Goal: Contribute content: Contribute content

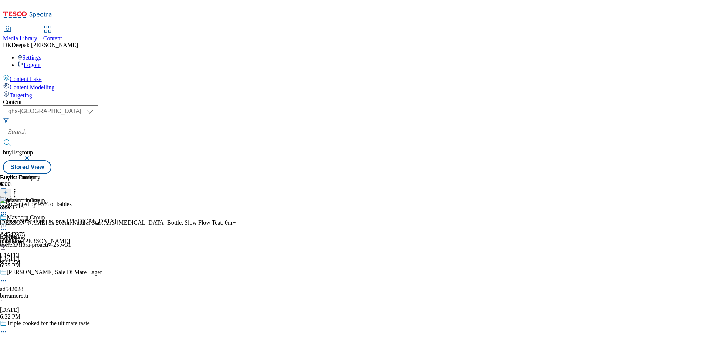
select select "ghs-[GEOGRAPHIC_DATA]"
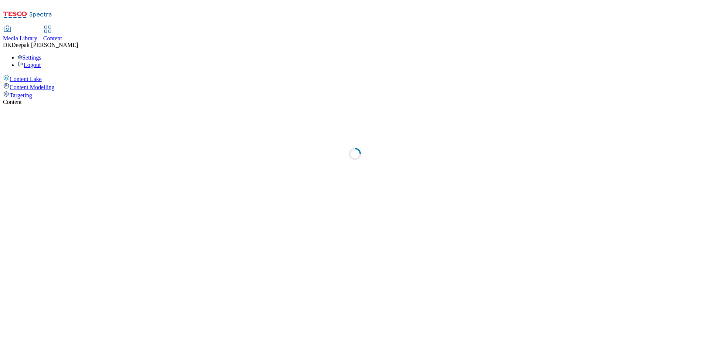
select select "ghs-[GEOGRAPHIC_DATA]"
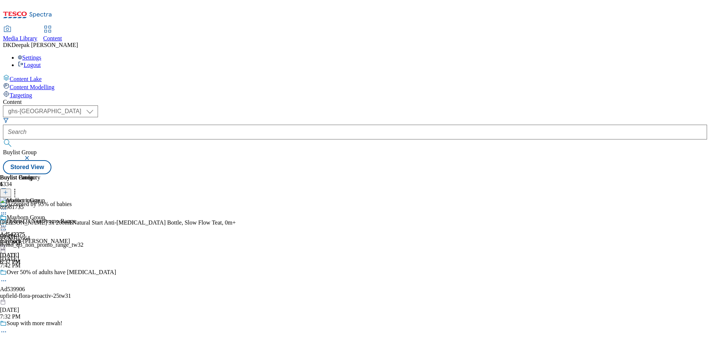
click at [8, 193] on icon at bounding box center [5, 195] width 5 height 5
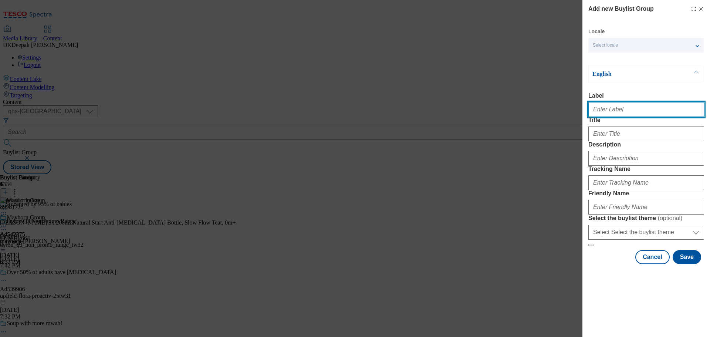
click at [639, 113] on input "Label" at bounding box center [646, 109] width 116 height 15
paste input "Ad539905"
type input "Ad539905"
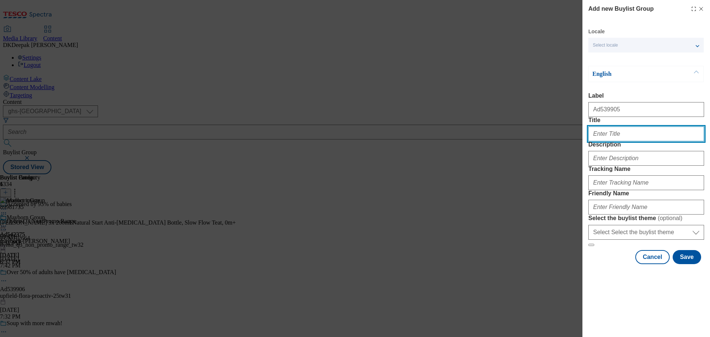
click at [609, 141] on input "Title" at bounding box center [646, 133] width 116 height 15
paste input "Deliciously buttery natural ingredients"
type input "Deliciously buttery natural ingredients"
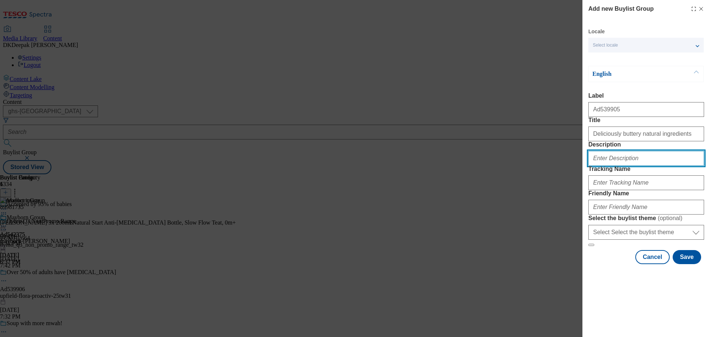
click at [619, 166] on input "Description" at bounding box center [646, 158] width 116 height 15
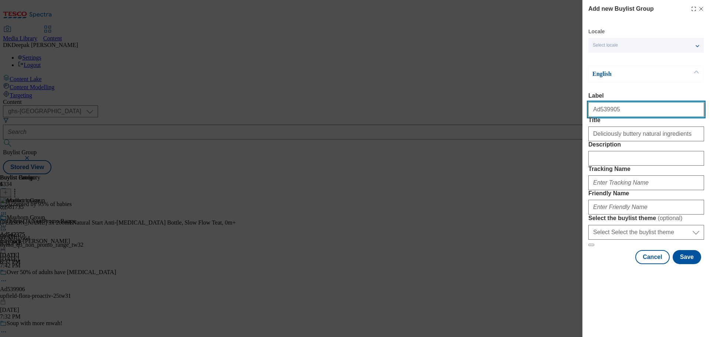
click at [605, 113] on input "Ad539905" at bounding box center [646, 109] width 116 height 15
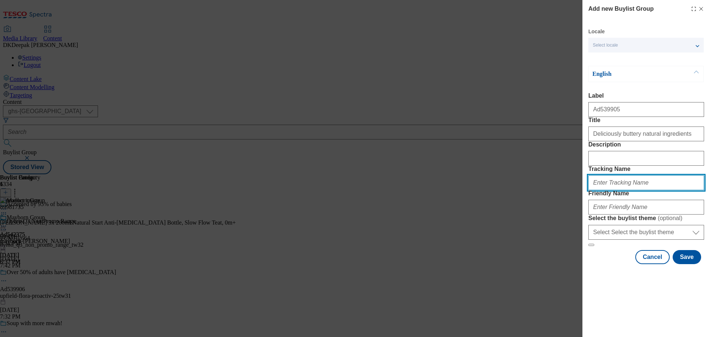
click at [616, 190] on input "Tracking Name" at bounding box center [646, 182] width 116 height 15
paste input "Ad539905"
type input "DH_AD539905"
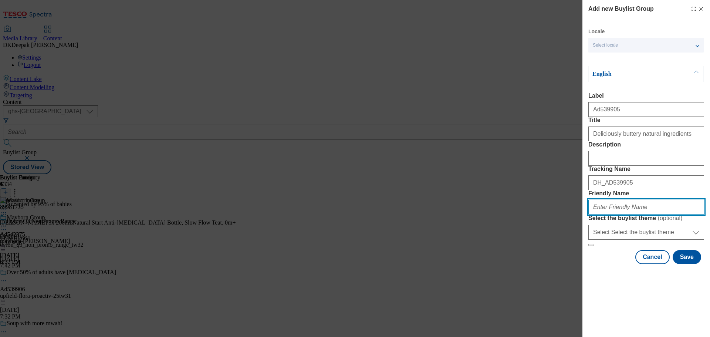
click at [618, 214] on input "Friendly Name" at bounding box center [646, 207] width 116 height 15
type input "flora-food-range-25tw31"
drag, startPoint x: 627, startPoint y: 260, endPoint x: 543, endPoint y: 258, distance: 83.5
click at [544, 258] on div "Add new Buylist Group Locale Select locale English Welsh English Label Ad539905…" at bounding box center [355, 168] width 710 height 337
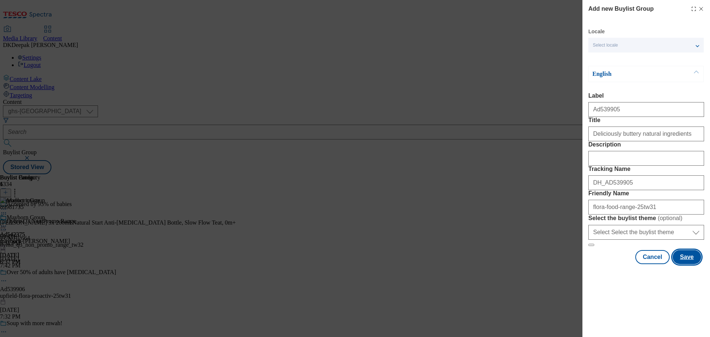
click at [676, 264] on button "Save" at bounding box center [686, 257] width 28 height 14
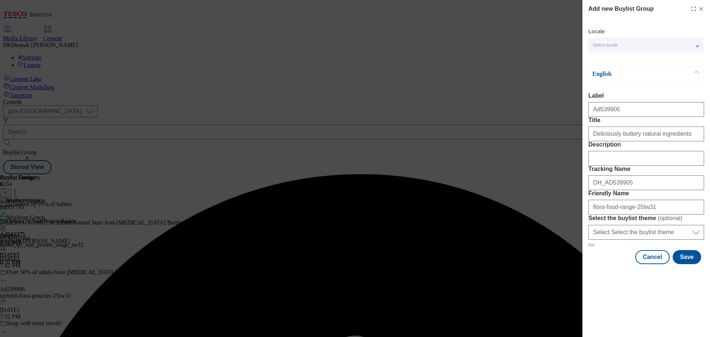
click at [688, 141] on div "Modal" at bounding box center [646, 132] width 116 height 18
click at [681, 141] on input "Title" at bounding box center [646, 133] width 116 height 15
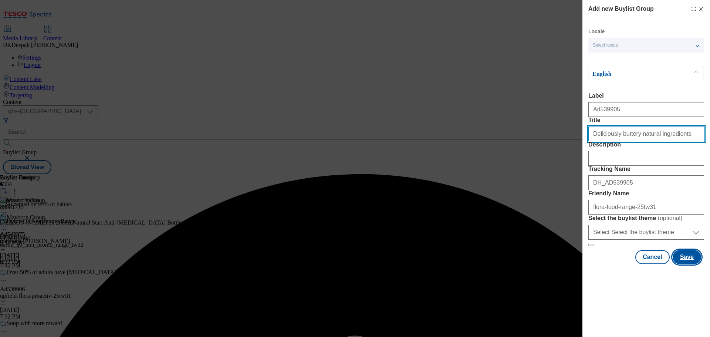
type input "Deliciously buttery natural ingredients"
click at [682, 264] on button "Save" at bounding box center [686, 257] width 28 height 14
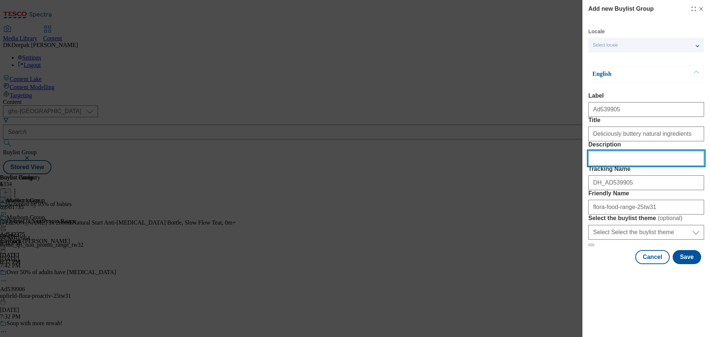
click at [625, 166] on input "Description" at bounding box center [646, 158] width 116 height 15
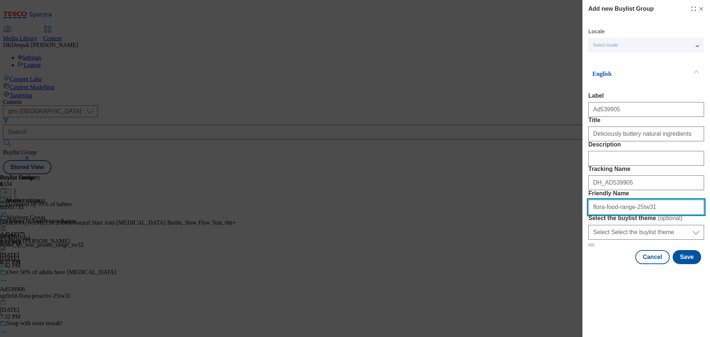
click at [614, 214] on input "Friendly Name" at bounding box center [646, 207] width 116 height 15
type input "flora-foods-range-25tw31"
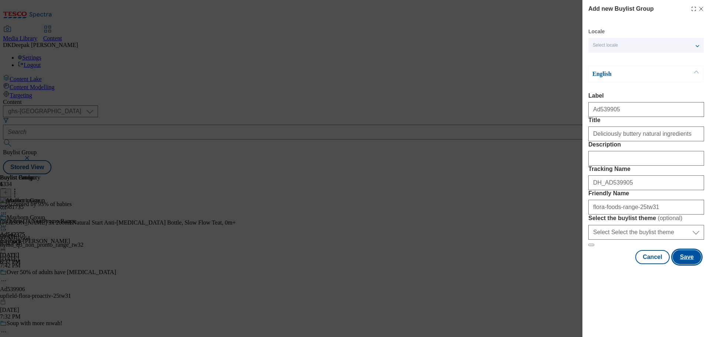
click at [681, 264] on button "Save" at bounding box center [686, 257] width 28 height 14
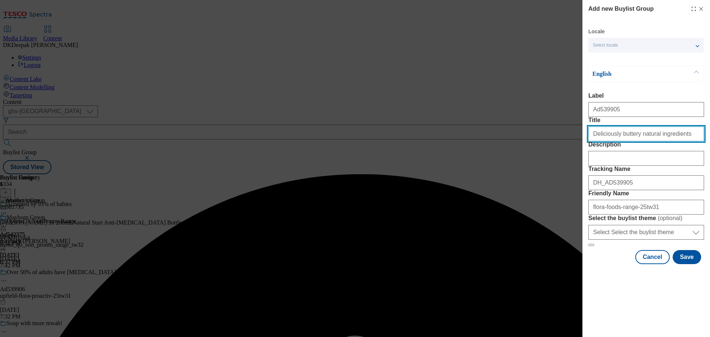
click at [684, 141] on input "Deliciously buttery natural ingredients" at bounding box center [646, 133] width 116 height 15
type input "Deliciously buttery natural ingredients"
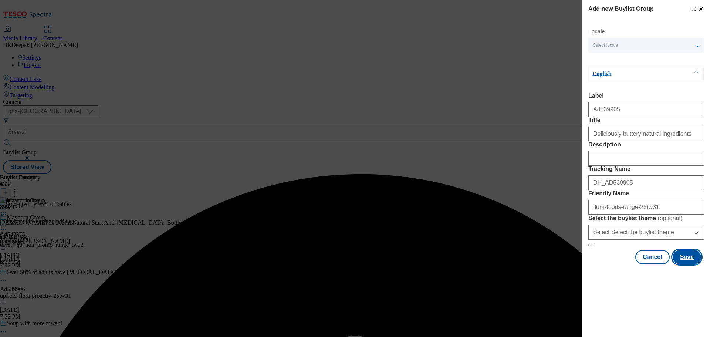
click at [678, 264] on button "Save" at bounding box center [686, 257] width 28 height 14
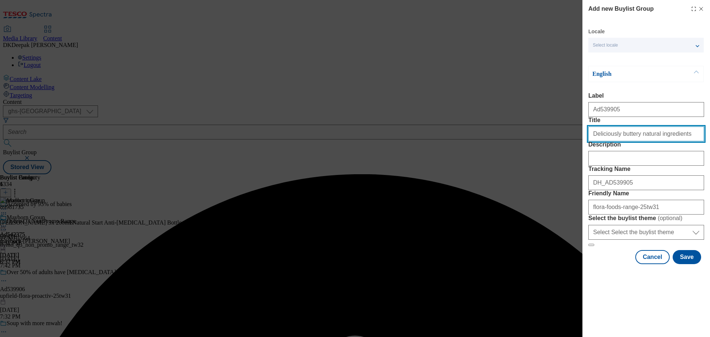
click at [679, 141] on input "Deliciously buttery natural ingredients" at bounding box center [646, 133] width 116 height 15
type input "Deliciously buttery natural ingredients"
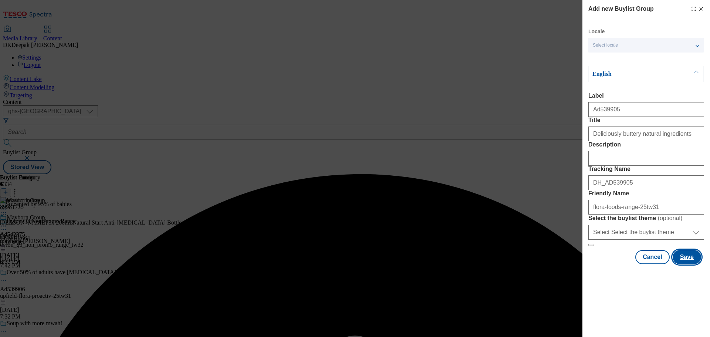
click at [680, 264] on button "Save" at bounding box center [686, 257] width 28 height 14
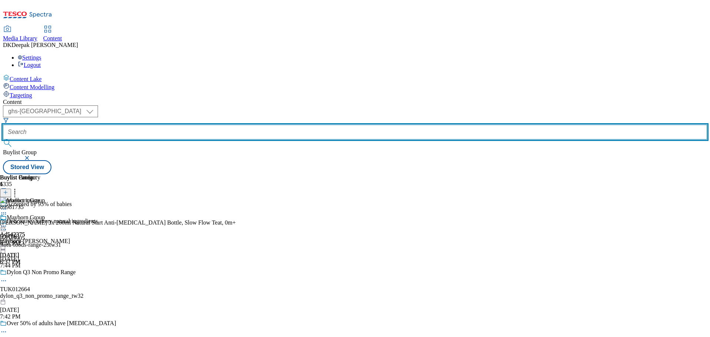
click at [171, 125] on input "text" at bounding box center [355, 132] width 704 height 15
click at [187, 125] on input "text" at bounding box center [355, 132] width 704 height 15
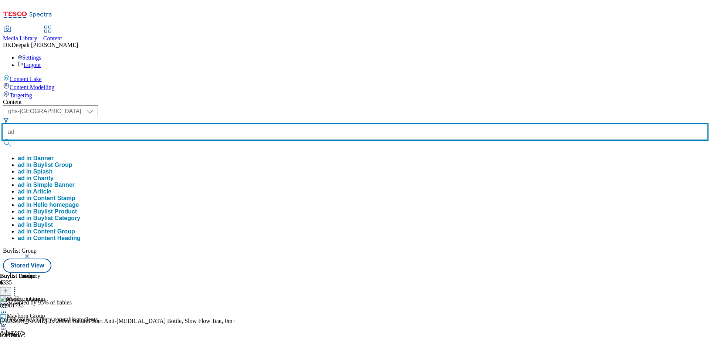
paste input "539905"
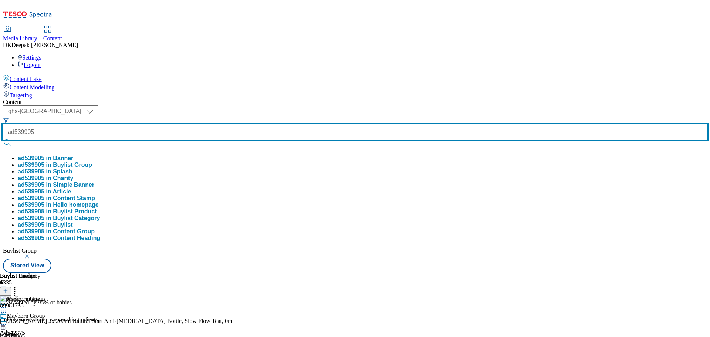
type input "ad539905"
click at [3, 139] on button "submit" at bounding box center [8, 142] width 10 height 7
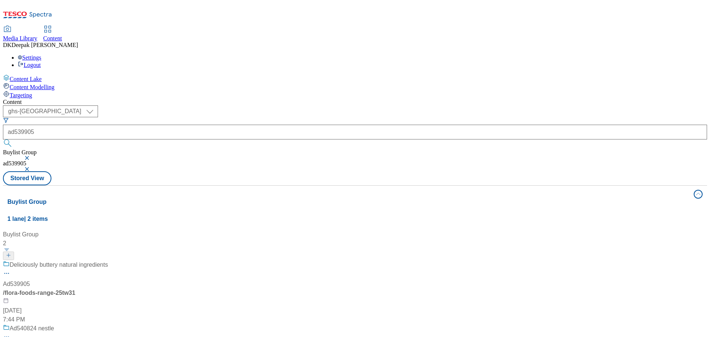
click at [95, 288] on div "/ flora-foods-range-25tw31" at bounding box center [49, 292] width 92 height 9
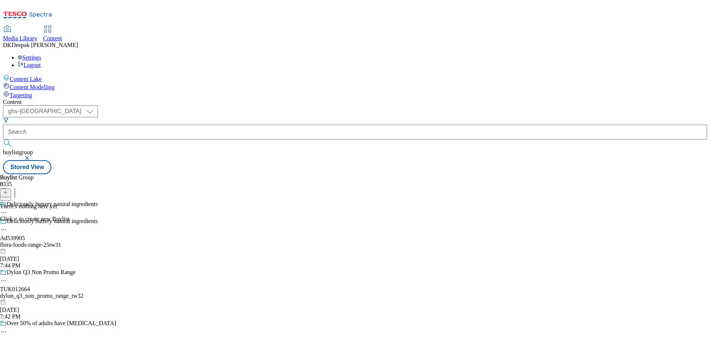
click at [8, 190] on icon at bounding box center [5, 192] width 5 height 5
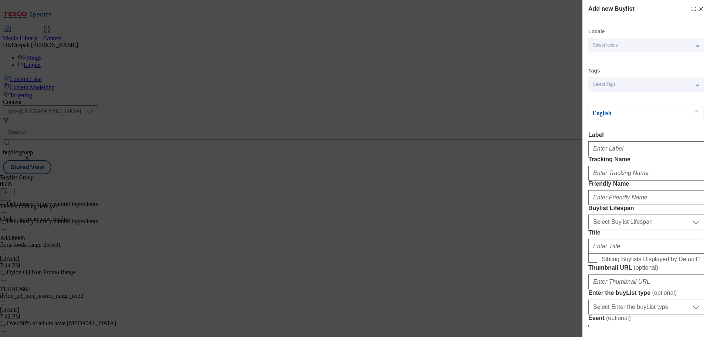
drag, startPoint x: 446, startPoint y: 100, endPoint x: 635, endPoint y: 150, distance: 195.5
click at [446, 100] on div "Add new Buylist Locale Select locale English Welsh Tags Select Tags fnf marketp…" at bounding box center [355, 168] width 710 height 337
click at [644, 156] on input "Label" at bounding box center [646, 148] width 116 height 15
paste input "Ad539905"
type input "Ad539905"
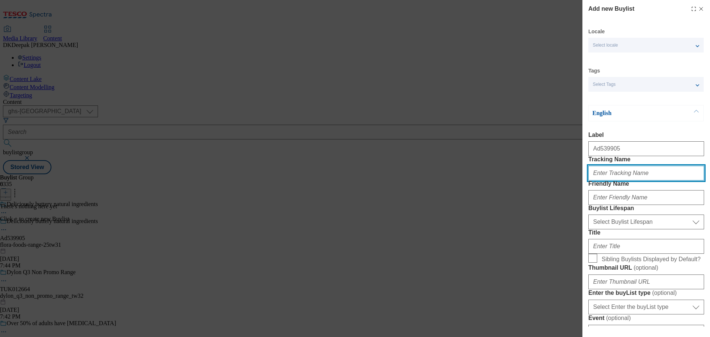
click at [610, 180] on input "Tracking Name" at bounding box center [646, 173] width 116 height 15
paste input "Ad539905"
type input "DH_AD539905"
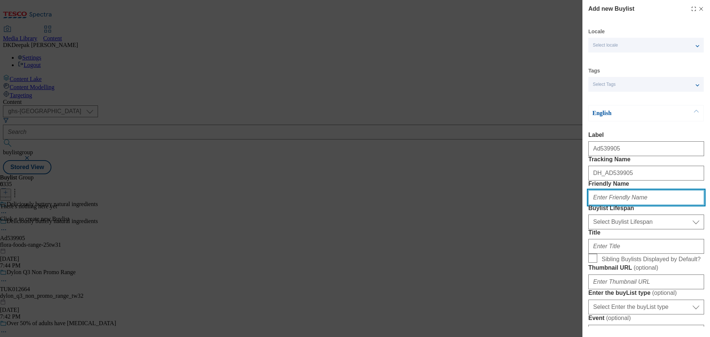
click at [628, 205] on input "Friendly Name" at bounding box center [646, 197] width 116 height 15
type input "flora-foods"
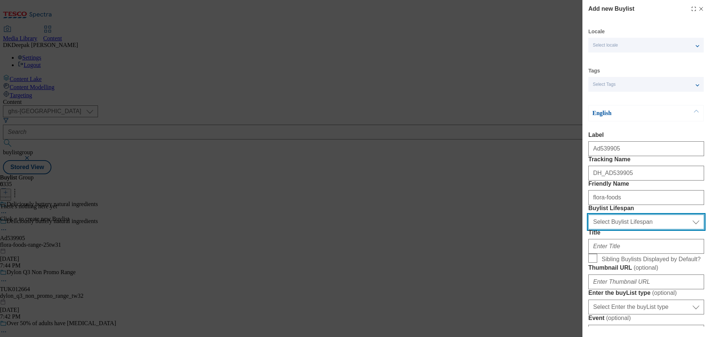
click at [636, 229] on select "Select Buylist Lifespan evergreen seasonal tactical" at bounding box center [646, 221] width 116 height 15
select select "tactical"
click at [588, 229] on select "Select Buylist Lifespan evergreen seasonal tactical" at bounding box center [646, 221] width 116 height 15
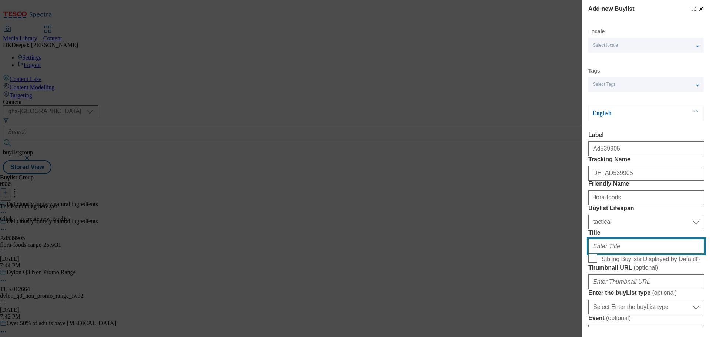
click at [615, 254] on input "Title" at bounding box center [646, 246] width 116 height 15
click at [616, 254] on input "Title" at bounding box center [646, 246] width 116 height 15
paste input "Palm oil free"
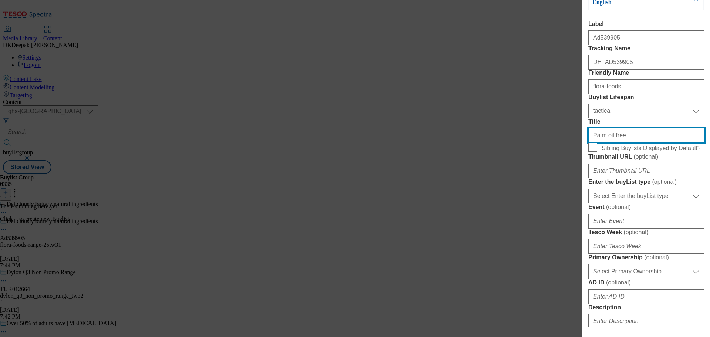
type input "Palm oil free"
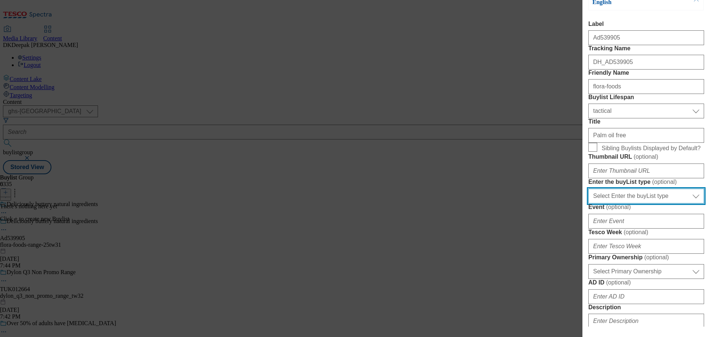
click at [634, 203] on select "Select Enter the buyList type event supplier funded long term >4 weeks supplier…" at bounding box center [646, 195] width 116 height 15
select select "supplier funded short term 1-3 weeks"
click at [588, 203] on select "Select Enter the buyList type event supplier funded long term >4 weeks supplier…" at bounding box center [646, 195] width 116 height 15
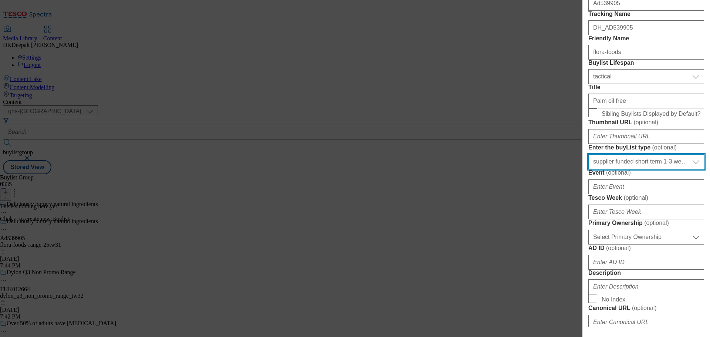
scroll to position [185, 0]
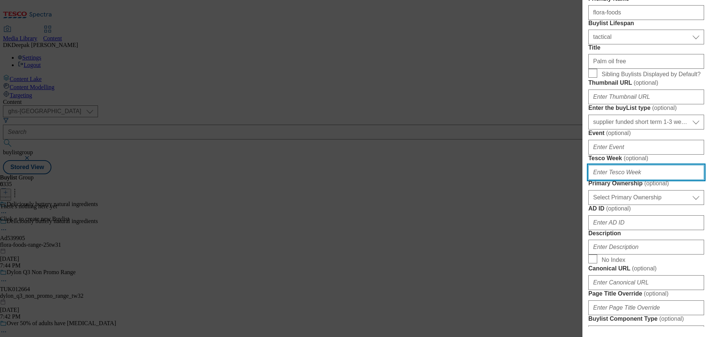
click at [625, 180] on input "Tesco Week ( optional )" at bounding box center [646, 172] width 116 height 15
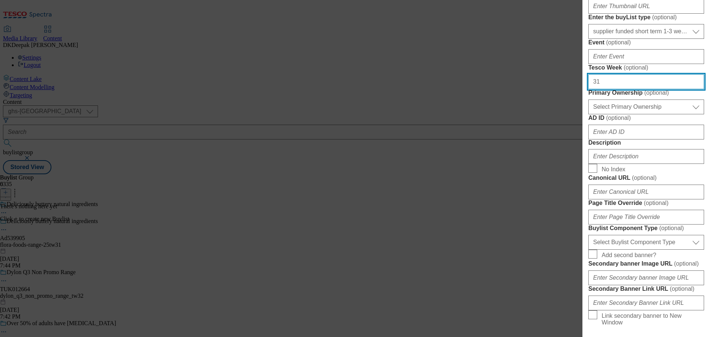
scroll to position [296, 0]
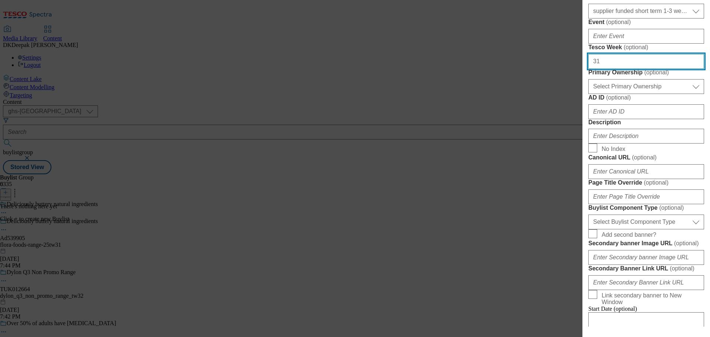
type input "31"
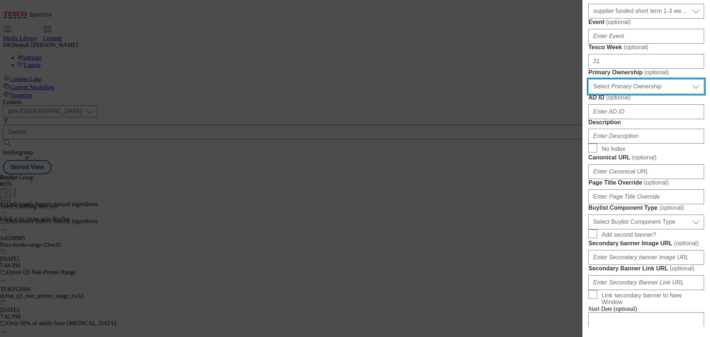
click at [609, 94] on select "Select Primary Ownership [PERSON_NAME]" at bounding box center [646, 86] width 116 height 15
select select "dunnhumby"
click at [588, 94] on select "Select Primary Ownership [PERSON_NAME]" at bounding box center [646, 86] width 116 height 15
click at [516, 122] on div "Add new Buylist Locale Select locale English Welsh Tags Select Tags fnf marketp…" at bounding box center [355, 168] width 710 height 337
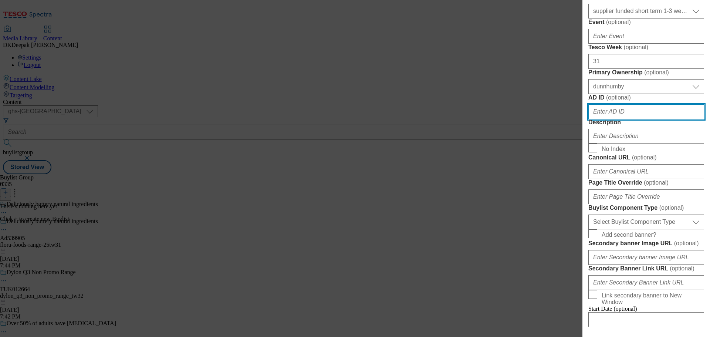
click at [616, 119] on input "AD ID ( optional )" at bounding box center [646, 111] width 116 height 15
paste input "Ad539905"
drag, startPoint x: 597, startPoint y: 244, endPoint x: 573, endPoint y: 241, distance: 24.3
click at [573, 241] on div "Add new Buylist Locale Select locale English Welsh Tags Select Tags fnf marketp…" at bounding box center [355, 168] width 710 height 337
type input "539905"
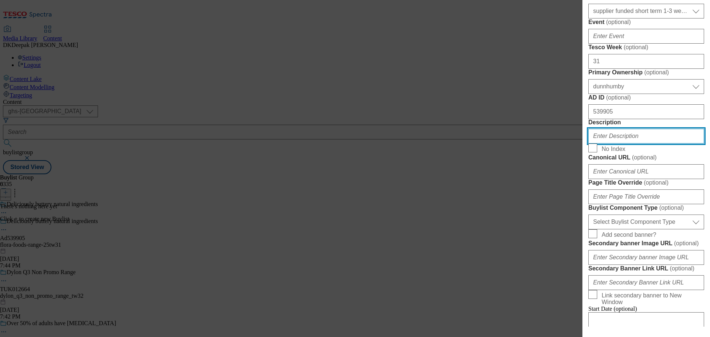
click at [648, 143] on input "Description" at bounding box center [646, 136] width 116 height 15
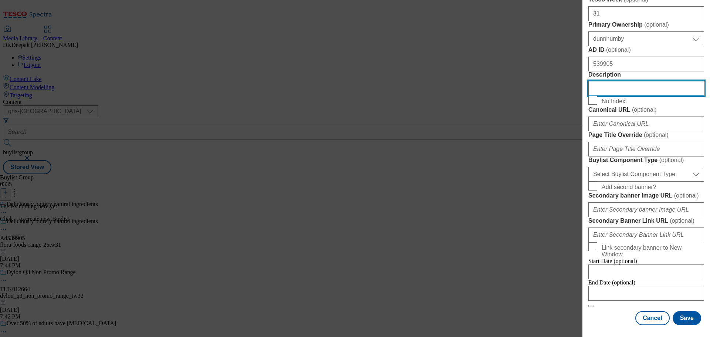
scroll to position [444, 0]
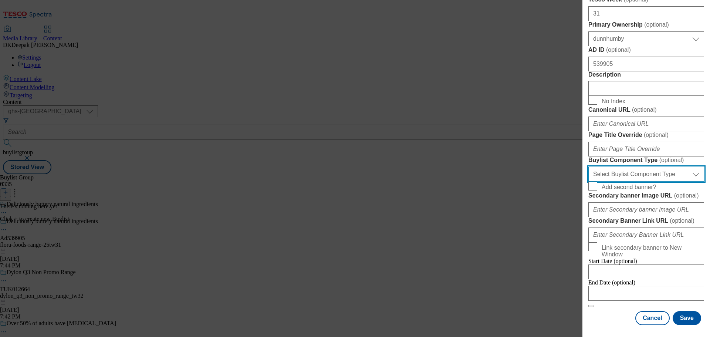
click at [621, 181] on select "Select Buylist Component Type Banner Competition Header Meal" at bounding box center [646, 174] width 116 height 15
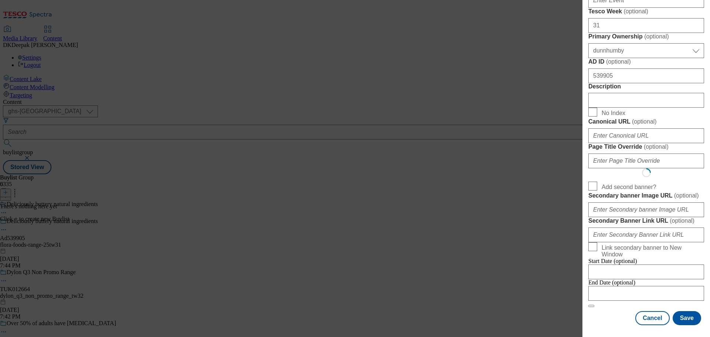
select select "Banner"
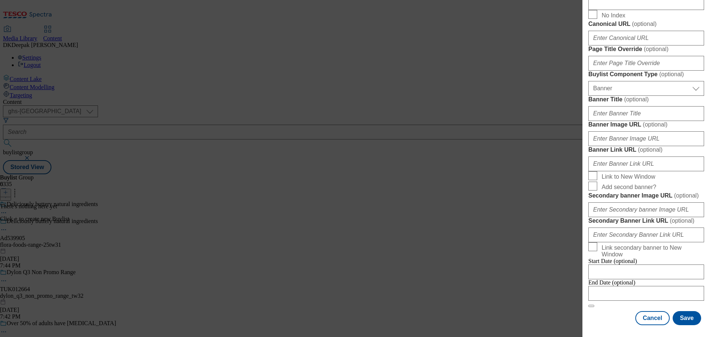
scroll to position [745, 0]
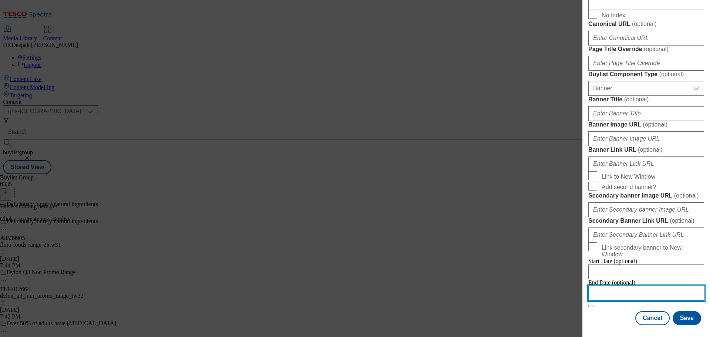
click at [632, 287] on input "Modal" at bounding box center [646, 293] width 116 height 15
select select "2025"
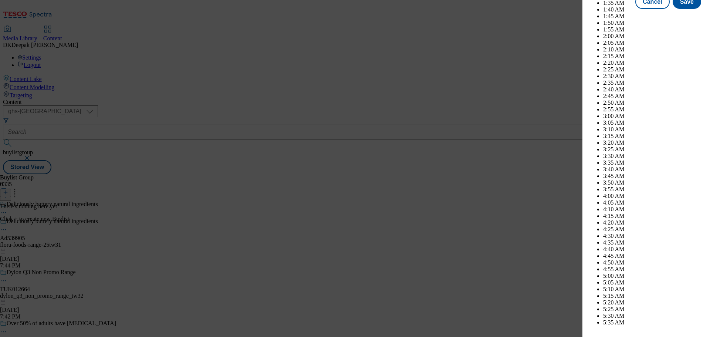
scroll to position [3237, 0]
select select "December"
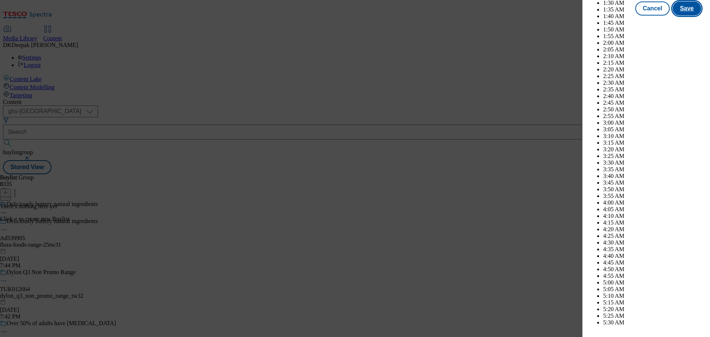
click at [683, 16] on button "Save" at bounding box center [686, 8] width 28 height 14
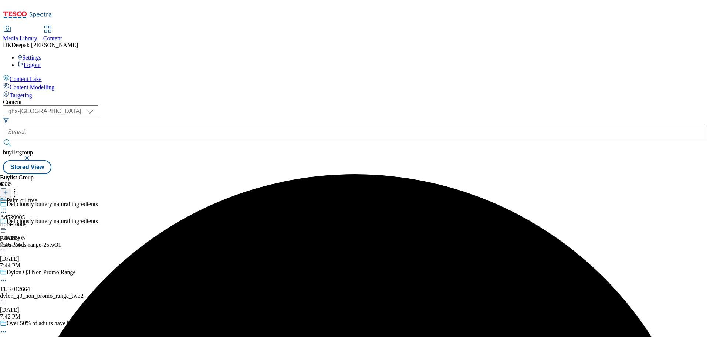
click at [37, 221] on div "flora-foods" at bounding box center [18, 224] width 37 height 7
click at [8, 190] on icon at bounding box center [5, 192] width 5 height 5
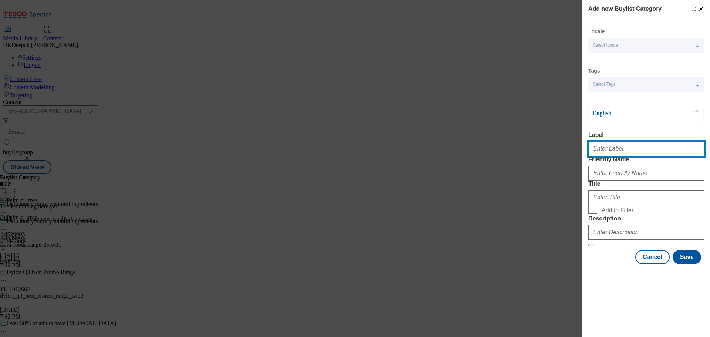
click at [645, 154] on input "Label" at bounding box center [646, 148] width 116 height 15
paste input "Ad539905"
type input "Ad539905"
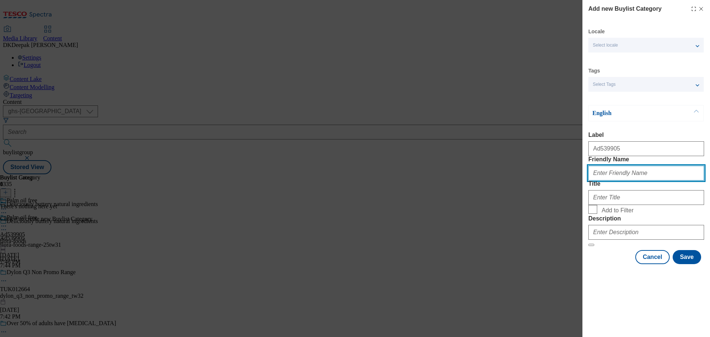
click at [621, 180] on input "Friendly Name" at bounding box center [646, 173] width 116 height 15
type input "flora-foods-range"
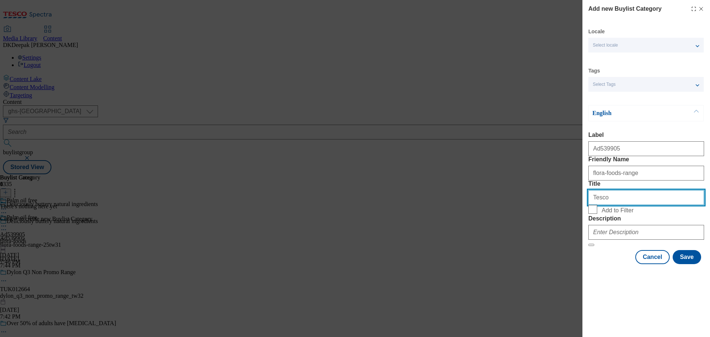
type input "Tesco"
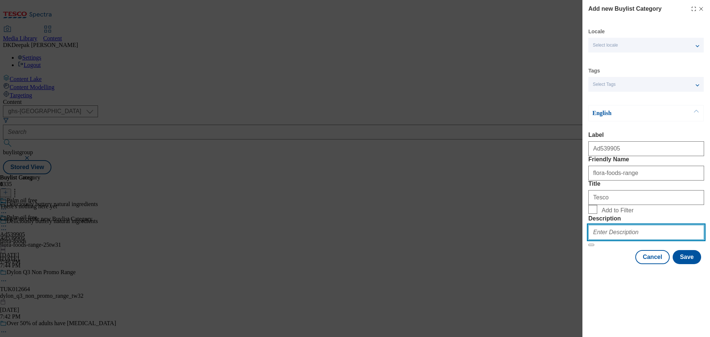
click at [665, 239] on input "Description" at bounding box center [646, 232] width 116 height 15
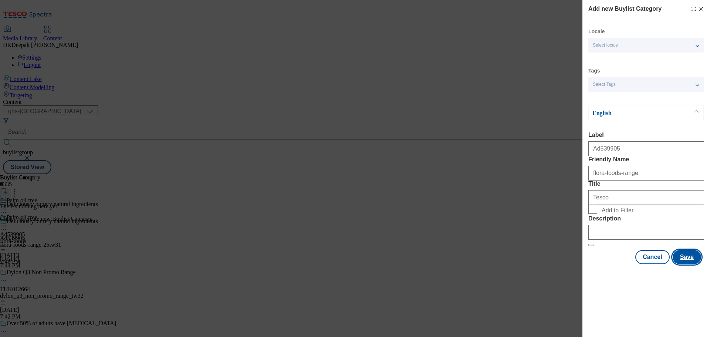
click at [687, 264] on button "Save" at bounding box center [686, 257] width 28 height 14
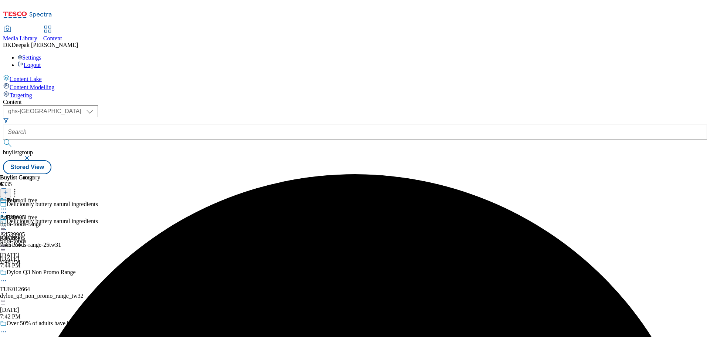
click at [41, 197] on div "Tesco Ad539905 flora-foods-range [DATE] 7:47 PM" at bounding box center [20, 222] width 41 height 51
click at [8, 190] on icon at bounding box center [5, 192] width 5 height 5
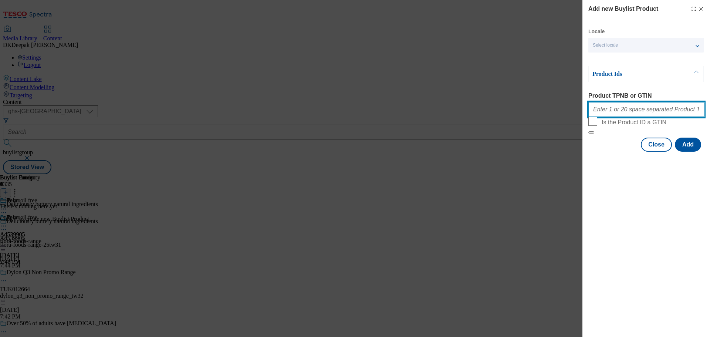
click at [631, 106] on input "Product TPNB or GTIN" at bounding box center [646, 109] width 116 height 15
paste input "90985079 090855429 090924694, 90985079 090855429 090924694"
type input "90985079 090855429 090924694, 90985079 090855429 090924694"
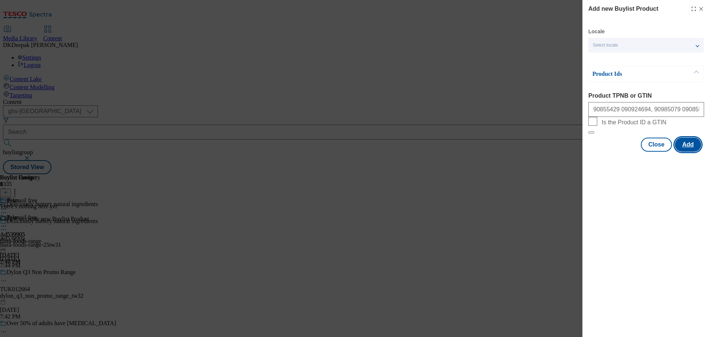
click at [691, 152] on button "Add" at bounding box center [688, 144] width 26 height 14
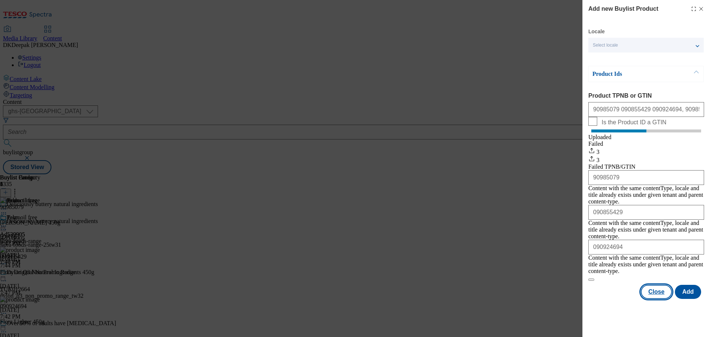
click at [665, 285] on button "Close" at bounding box center [656, 292] width 31 height 14
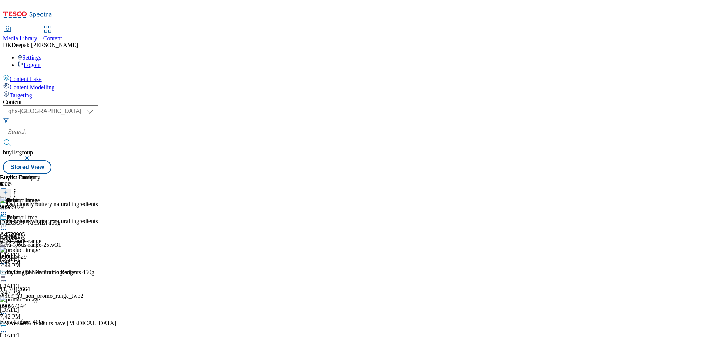
click at [7, 222] on icon at bounding box center [3, 225] width 7 height 7
click at [51, 271] on li "Preview" at bounding box center [33, 275] width 36 height 9
click at [7, 222] on icon at bounding box center [3, 225] width 7 height 7
click at [40, 273] on span "Preview" at bounding box center [31, 276] width 17 height 6
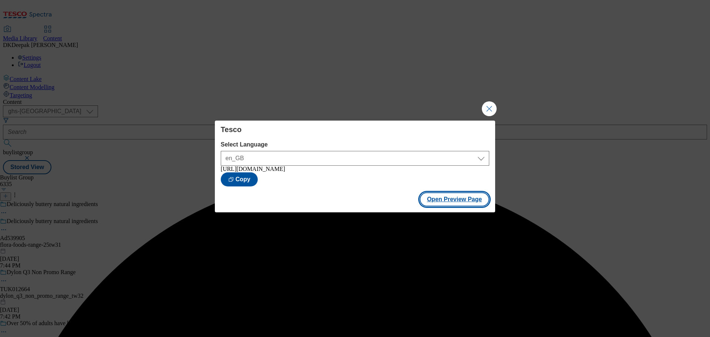
click at [460, 202] on button "Open Preview Page" at bounding box center [454, 199] width 70 height 14
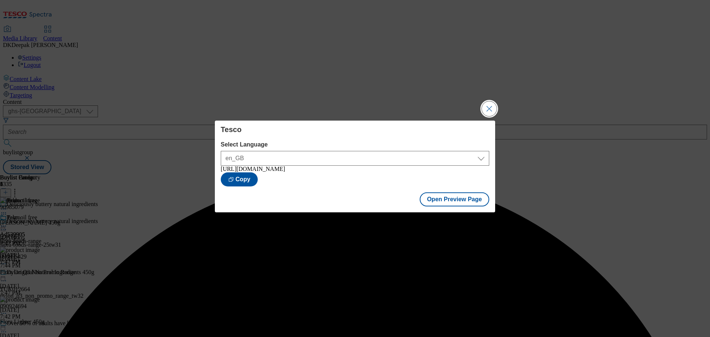
click at [493, 106] on button "Close Modal" at bounding box center [489, 108] width 15 height 15
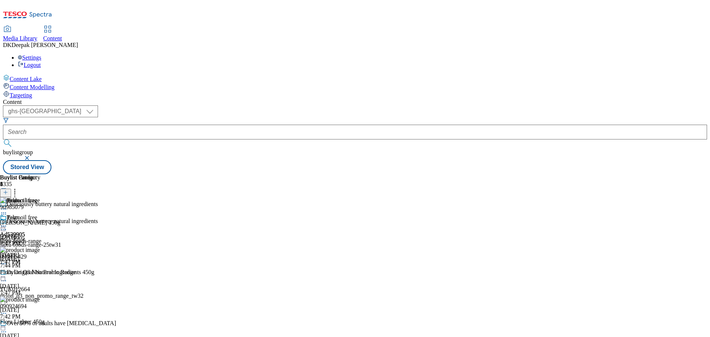
click at [7, 222] on icon at bounding box center [3, 225] width 7 height 7
click at [39, 298] on span "Publish" at bounding box center [31, 301] width 16 height 6
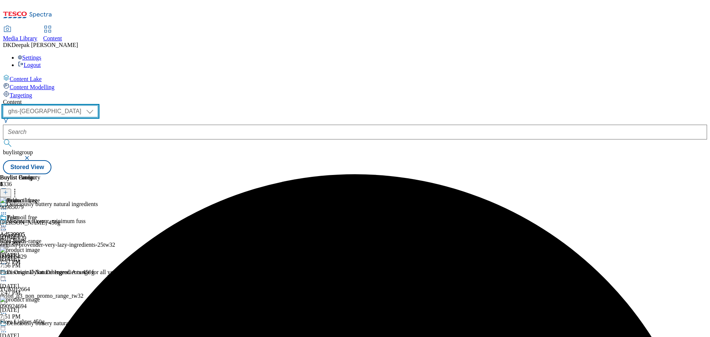
click at [98, 105] on select "ghs-roi ghs-[GEOGRAPHIC_DATA]" at bounding box center [50, 111] width 95 height 12
select select "ghs-roi"
click at [96, 105] on select "ghs-roi ghs-[GEOGRAPHIC_DATA]" at bounding box center [50, 111] width 95 height 12
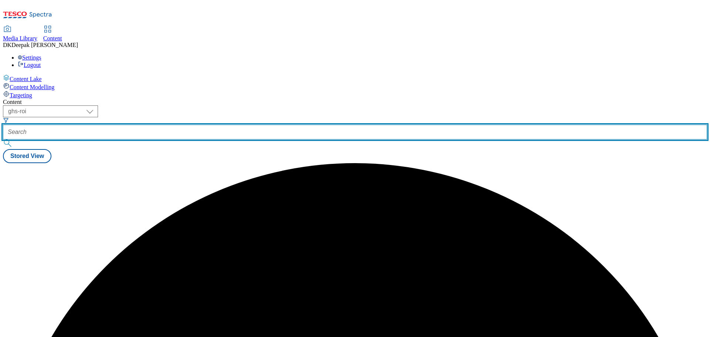
click at [169, 125] on input "text" at bounding box center [355, 132] width 704 height 15
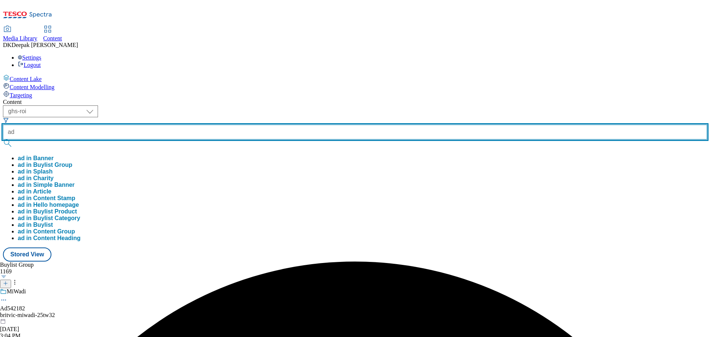
paste input "542320"
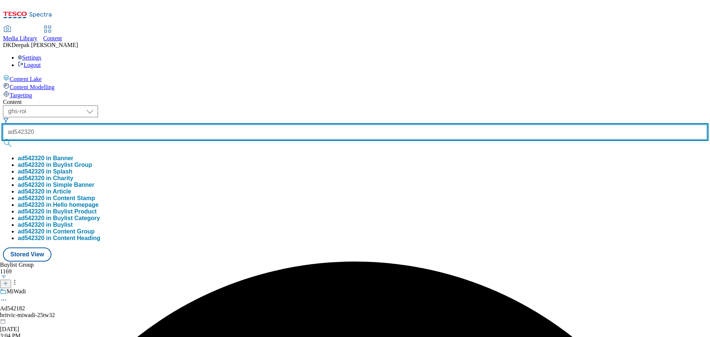
type input "ad542320"
click at [3, 139] on button "submit" at bounding box center [8, 142] width 10 height 7
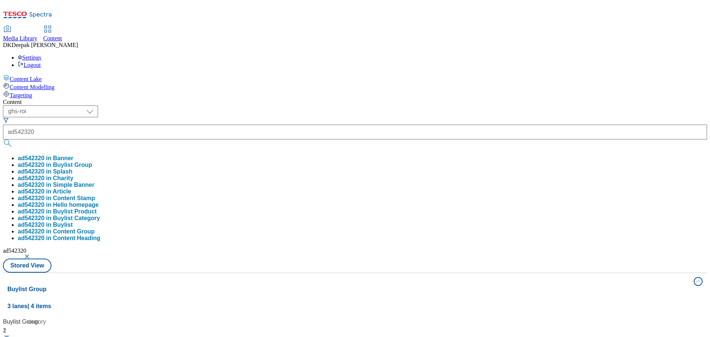
click at [67, 99] on div "Content Lake Content Modelling Targeting" at bounding box center [355, 86] width 704 height 24
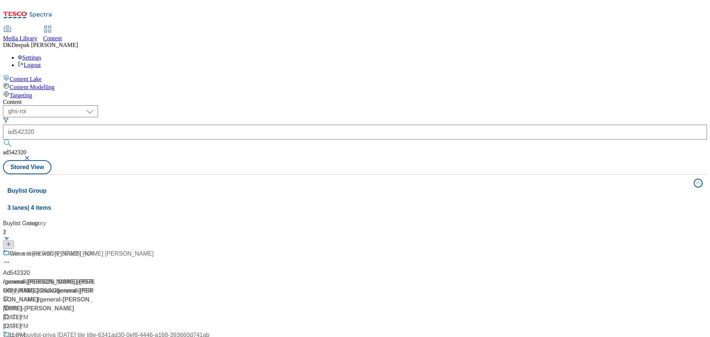
click at [153, 277] on div "/ general-[PERSON_NAME]-[PERSON_NAME]-25tw31" at bounding box center [78, 286] width 150 height 18
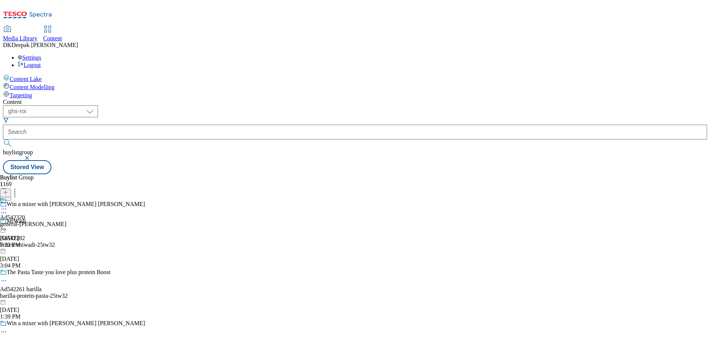
click at [67, 221] on div "general-[PERSON_NAME]" at bounding box center [33, 224] width 67 height 7
click at [115, 221] on div "general-[PERSON_NAME]-[PERSON_NAME]" at bounding box center [57, 224] width 115 height 7
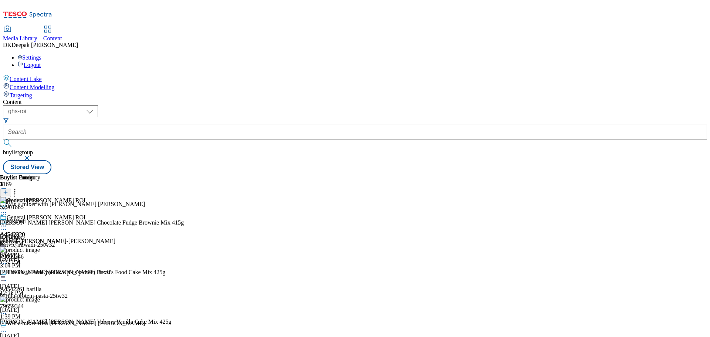
scroll to position [14, 0]
click at [8, 190] on icon at bounding box center [5, 192] width 5 height 5
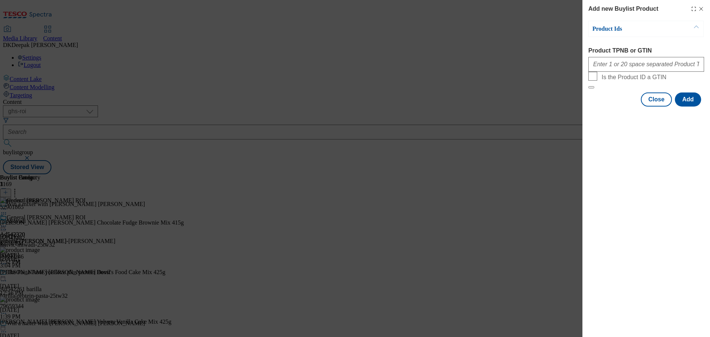
click at [630, 72] on div "Modal" at bounding box center [646, 63] width 116 height 18
click at [625, 67] on input "Product TPNB or GTIN" at bounding box center [646, 64] width 116 height 15
paste input "52901865, 52901865, 52901865"
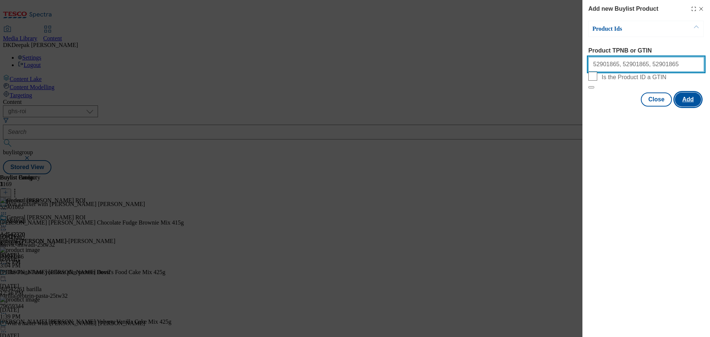
type input "52901865, 52901865, 52901865"
click at [686, 106] on button "Add" at bounding box center [688, 99] width 26 height 14
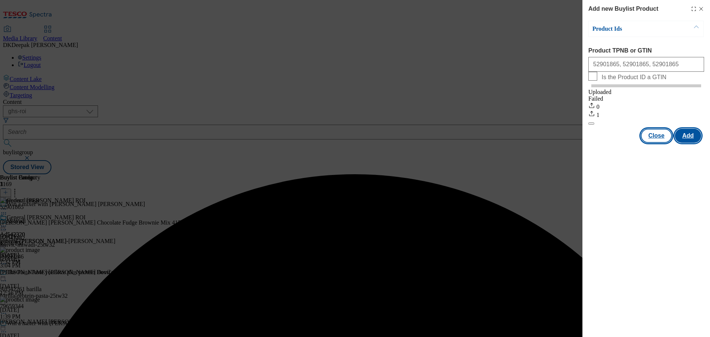
scroll to position [0, 0]
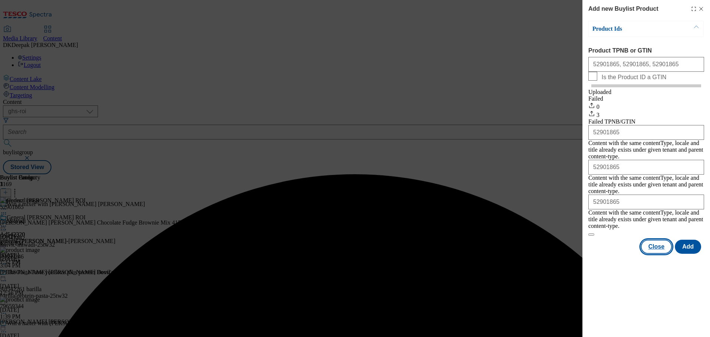
click at [660, 239] on button "Close" at bounding box center [656, 246] width 31 height 14
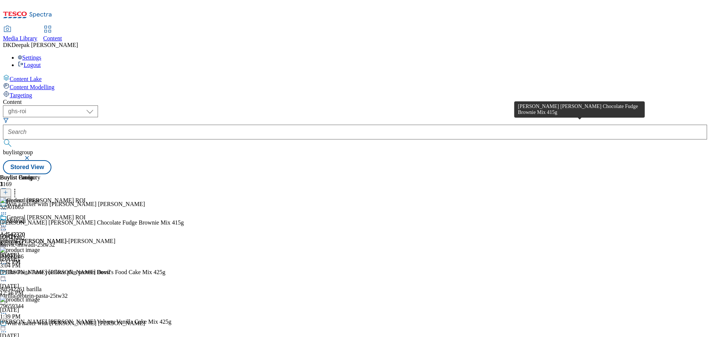
scroll to position [14, 0]
